Goal: Task Accomplishment & Management: Use online tool/utility

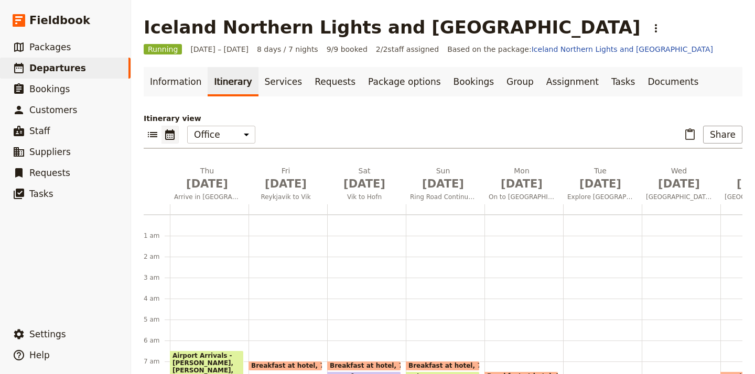
scroll to position [189, 0]
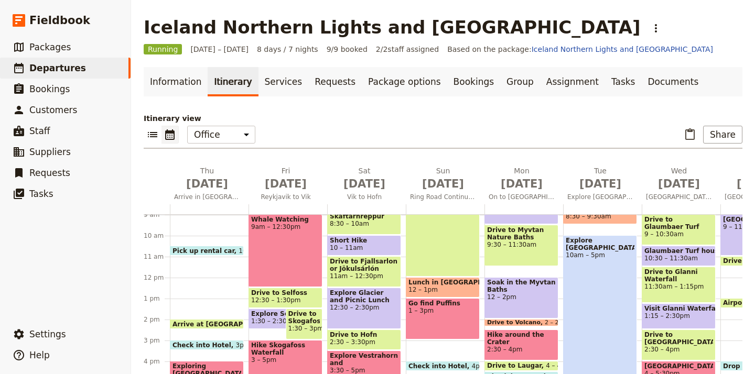
click at [48, 69] on span "Departures" at bounding box center [57, 68] width 57 height 10
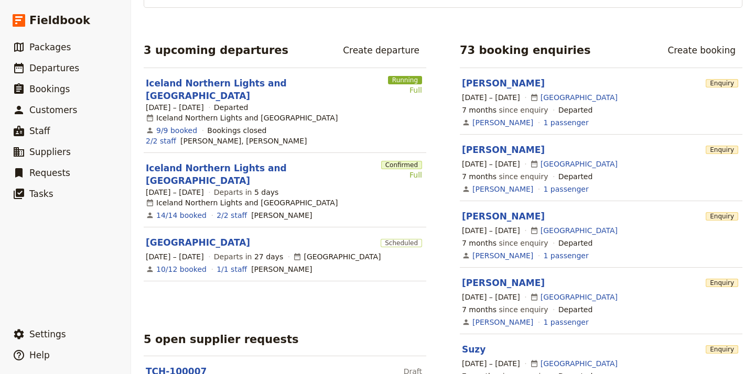
scroll to position [178, 0]
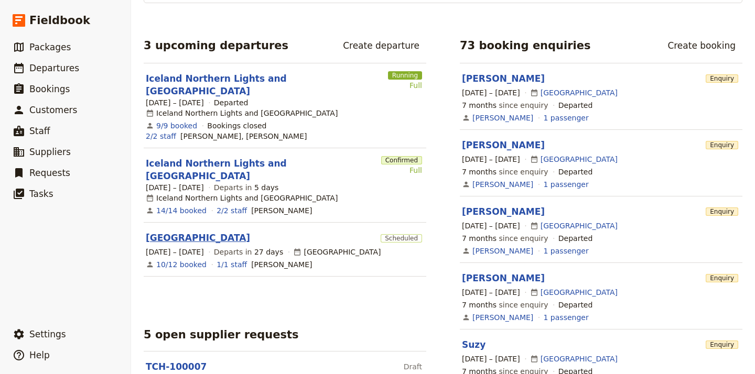
click at [176, 232] on link "[GEOGRAPHIC_DATA]" at bounding box center [198, 238] width 104 height 13
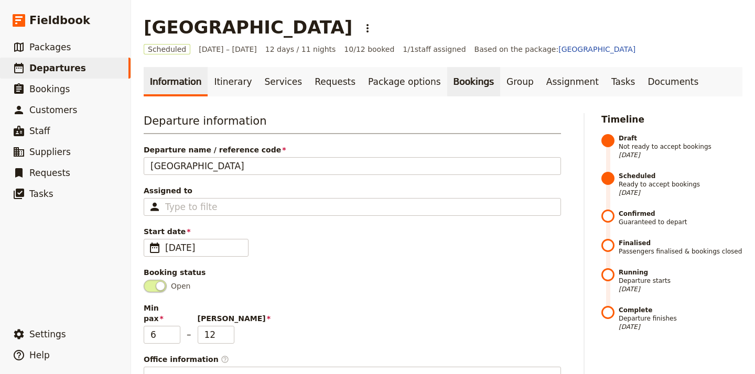
click at [449, 81] on link "Bookings" at bounding box center [473, 81] width 53 height 29
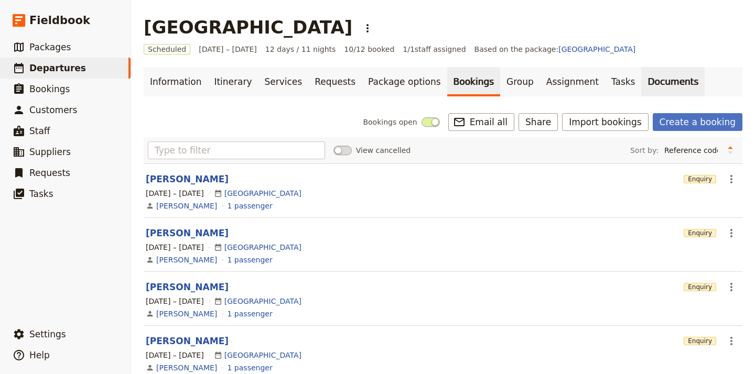
click at [641, 77] on link "Documents" at bounding box center [672, 81] width 63 height 29
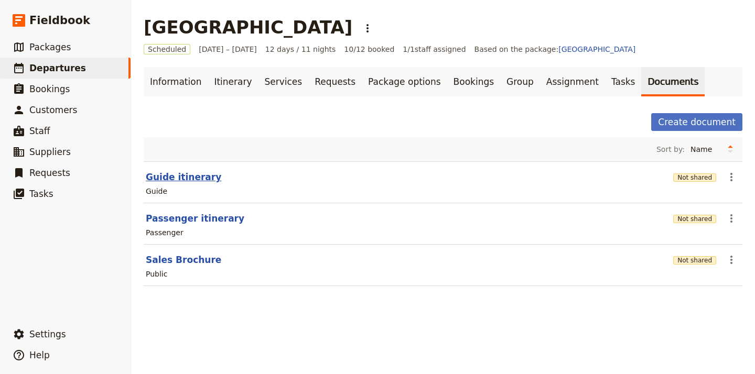
click at [192, 176] on button "Guide itinerary" at bounding box center [184, 177] width 76 height 13
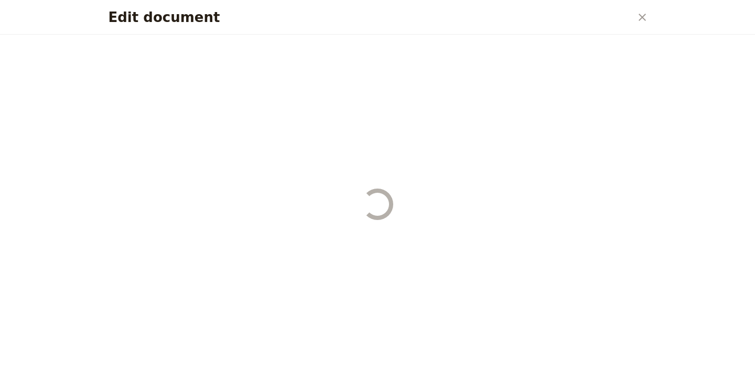
select select "STAFF"
select select "RUN_SHEET"
select select "DEFAULT"
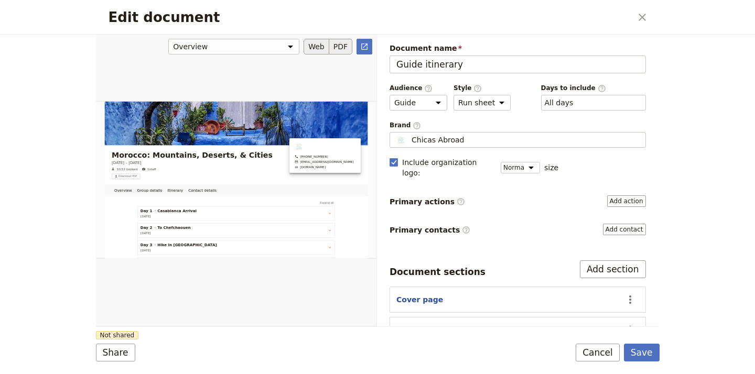
click at [343, 48] on button "PDF" at bounding box center [340, 47] width 23 height 16
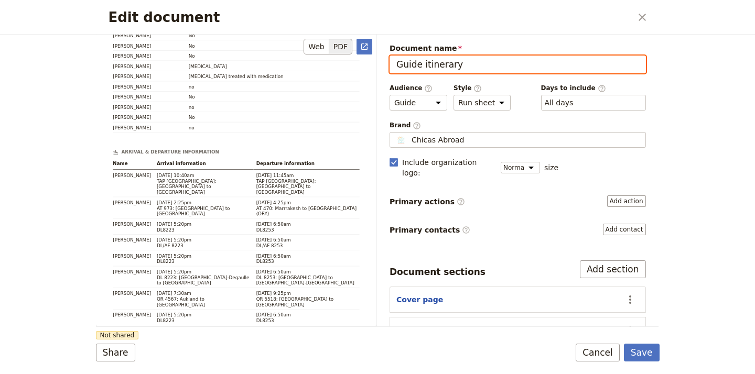
scroll to position [2088, 0]
